Goal: Task Accomplishment & Management: Complete application form

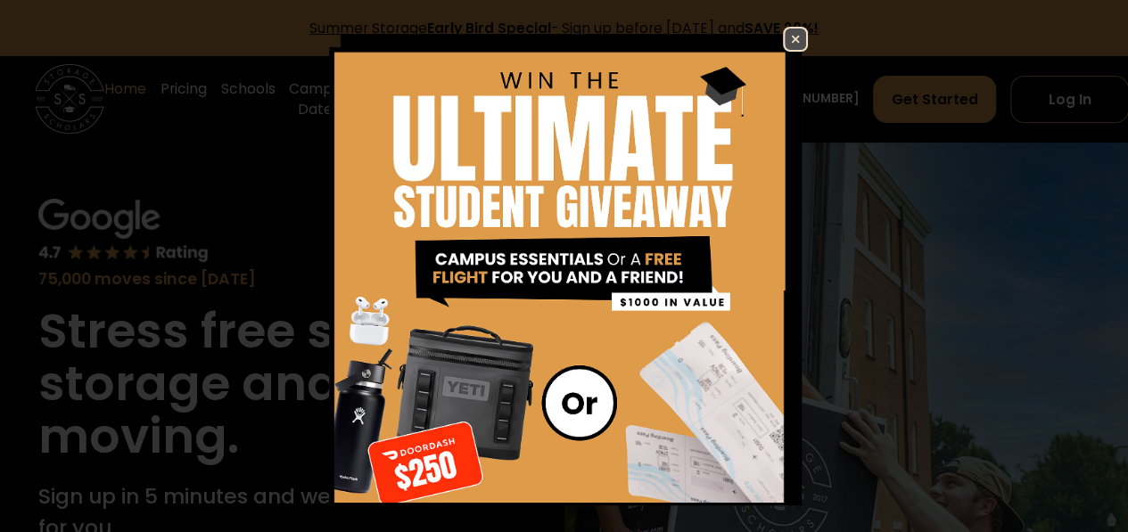
click at [786, 39] on img at bounding box center [795, 39] width 21 height 21
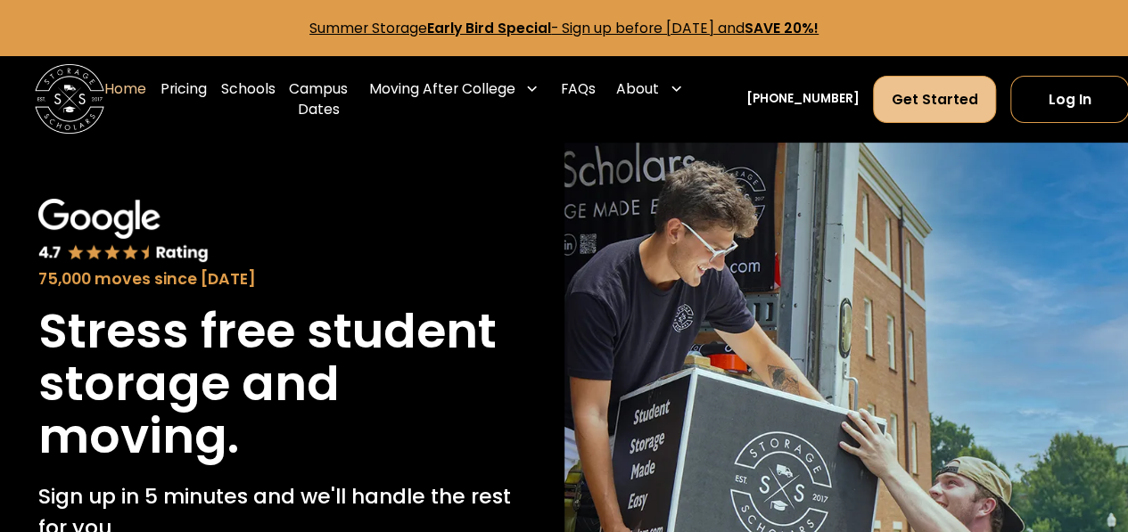
click at [915, 109] on link "Get Started" at bounding box center [934, 99] width 123 height 47
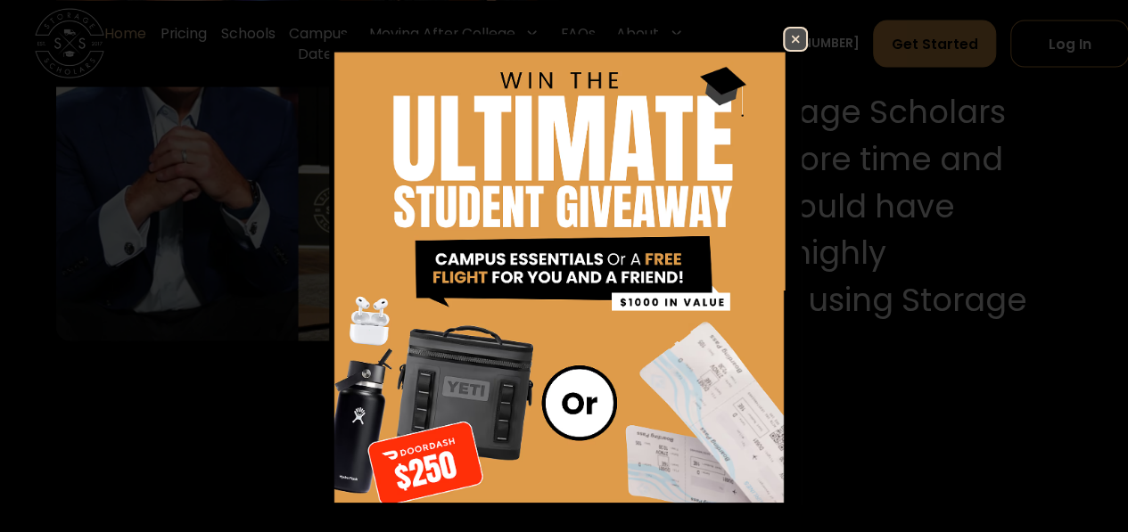
scroll to position [1882, 0]
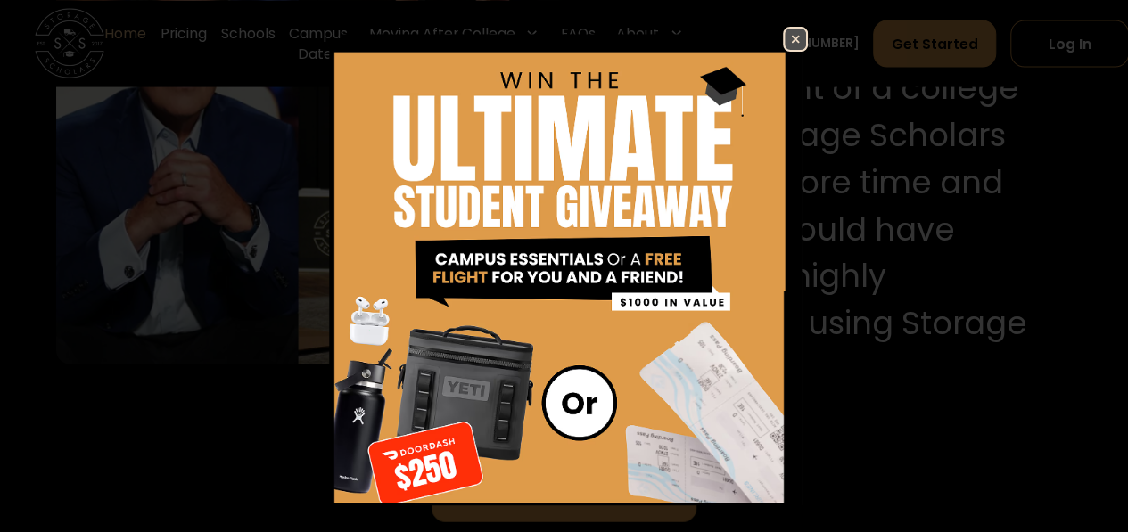
click at [786, 45] on img at bounding box center [795, 39] width 21 height 21
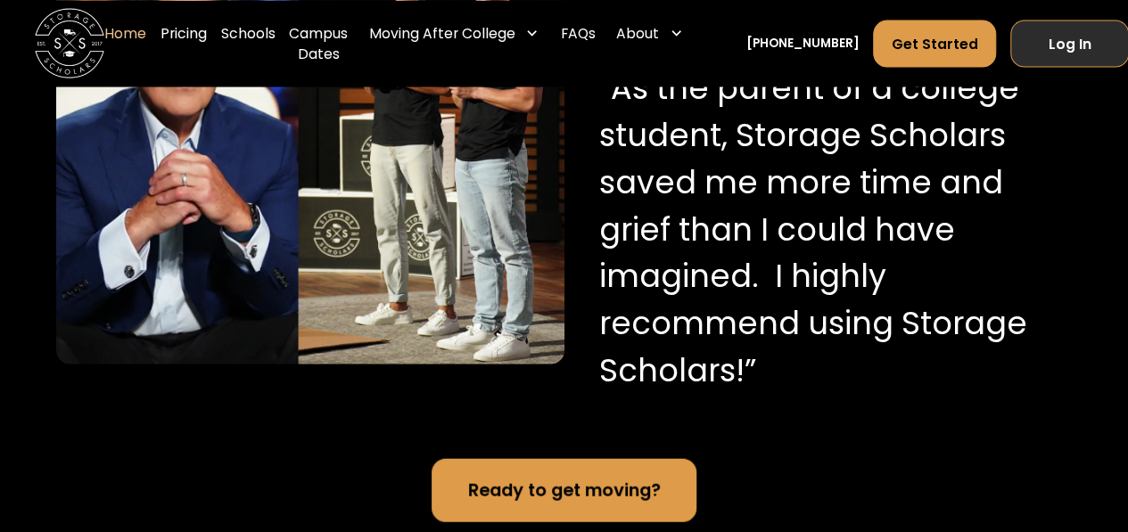
click at [1045, 43] on link "Log In" at bounding box center [1069, 43] width 119 height 47
